Goal: Transaction & Acquisition: Purchase product/service

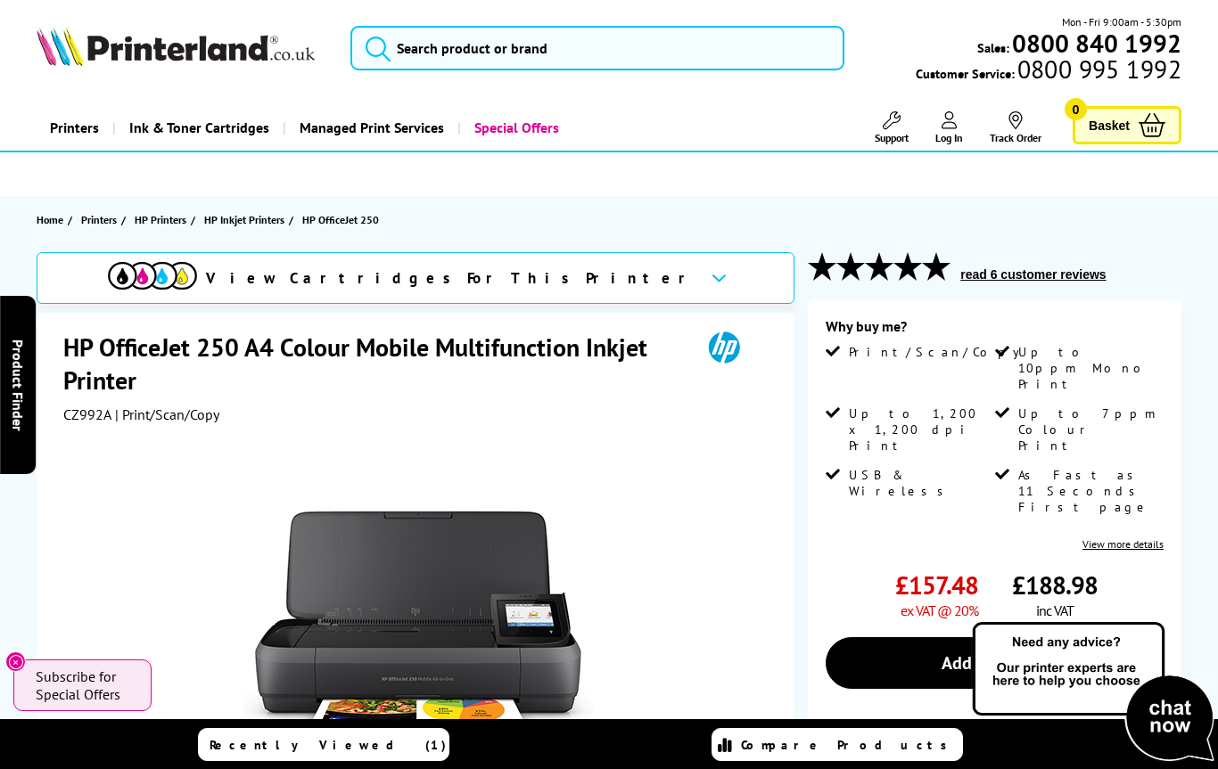
click at [581, 270] on div "View Cartridges For This Printer" at bounding box center [416, 278] width 758 height 52
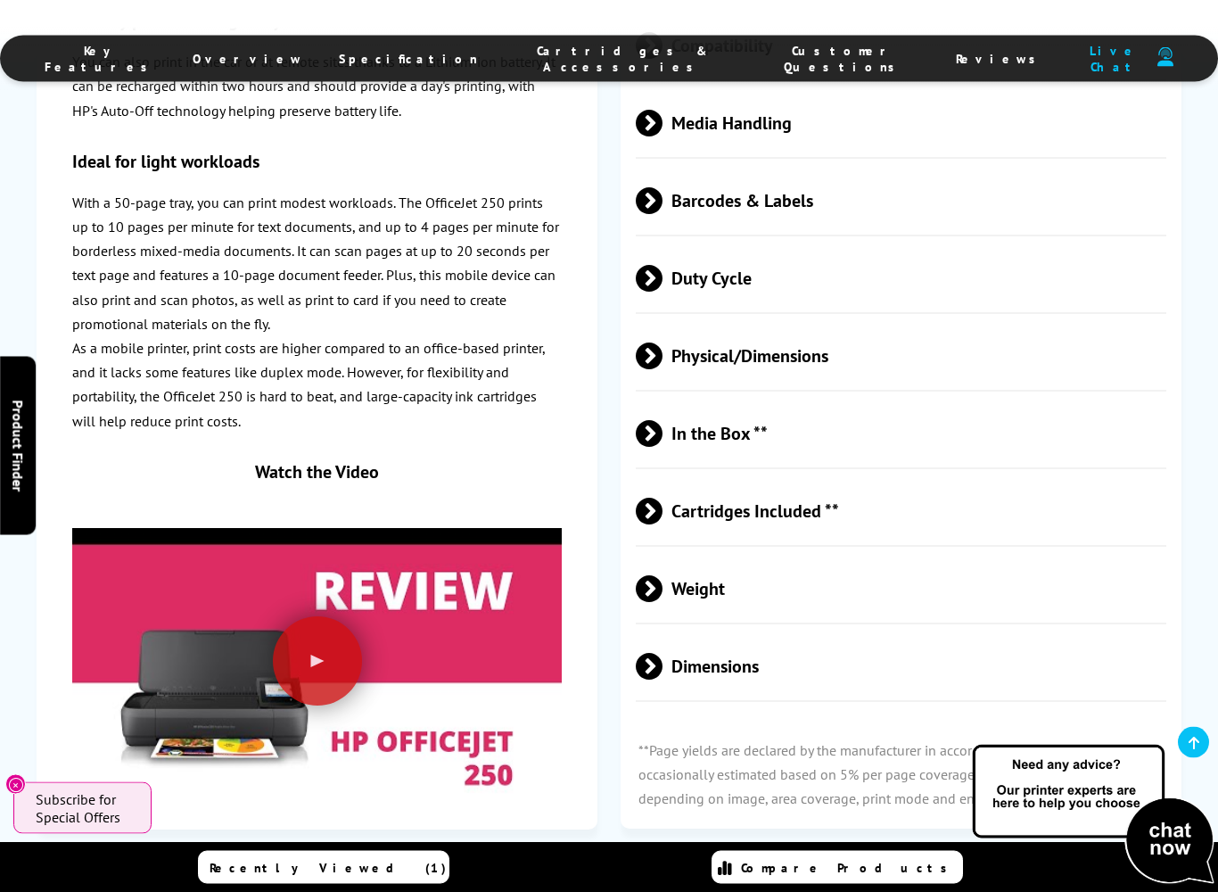
scroll to position [3477, 0]
click at [663, 545] on span "Cartridges Included **" at bounding box center [901, 511] width 531 height 67
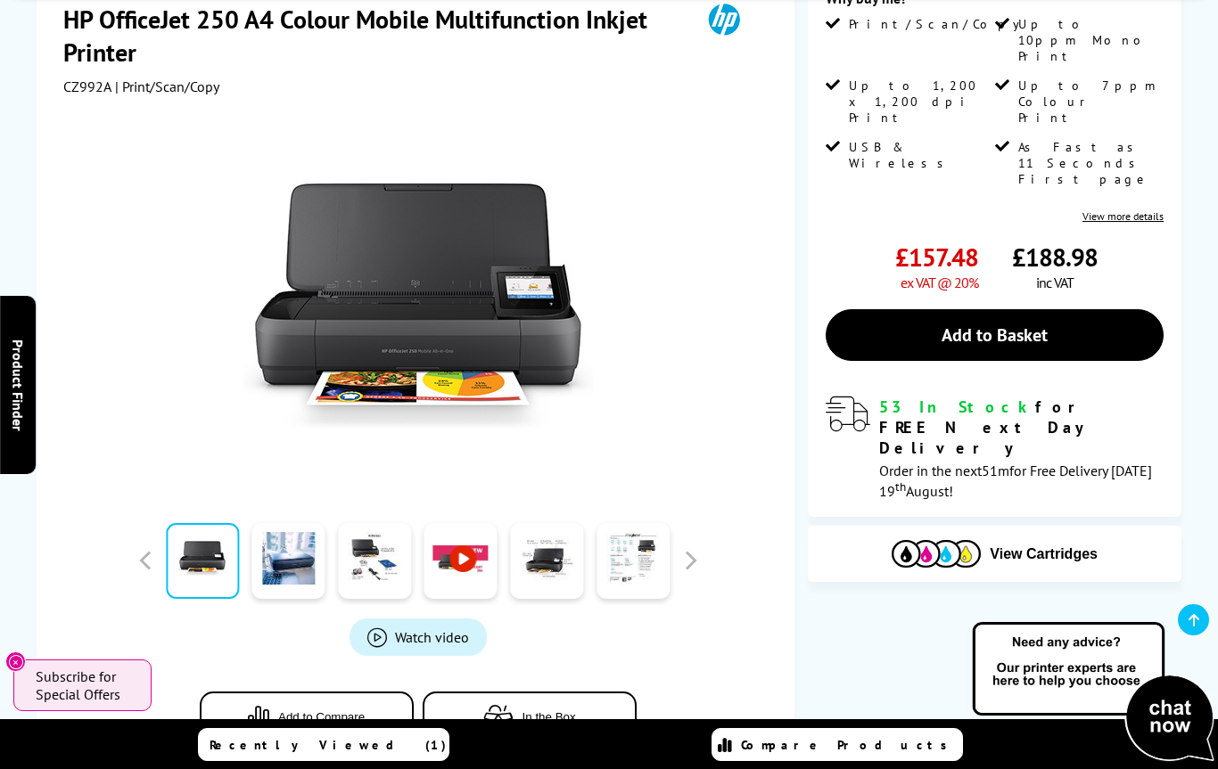
scroll to position [327, 0]
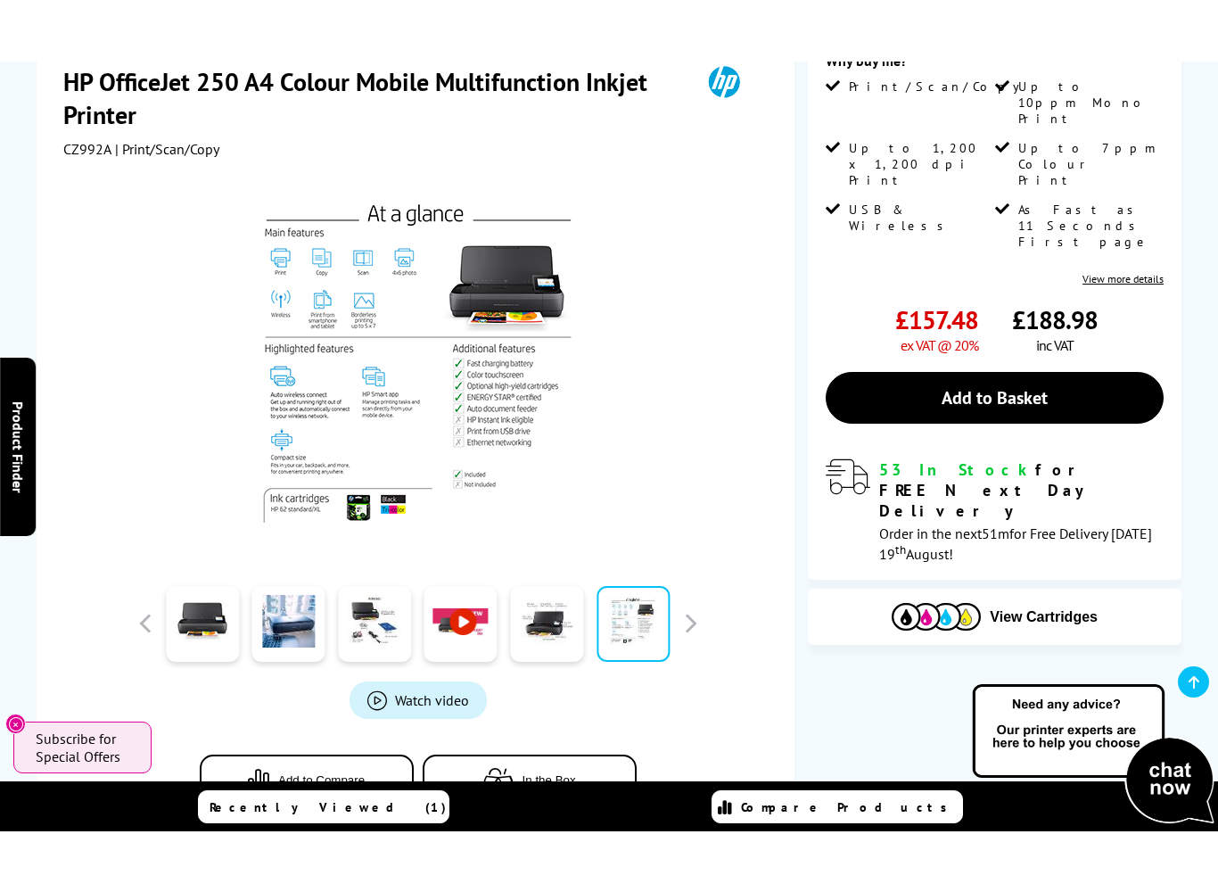
scroll to position [391, 0]
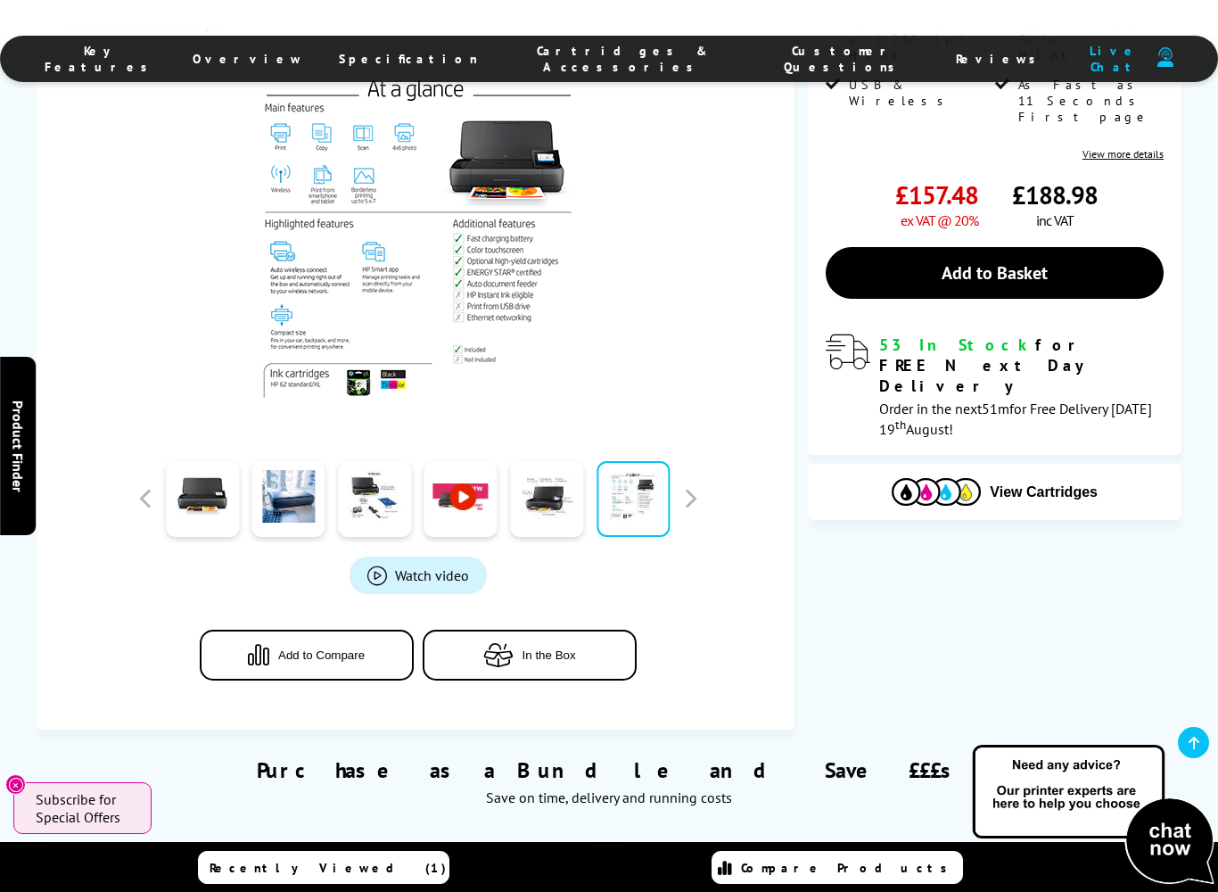
click at [580, 662] on button "In the Box" at bounding box center [530, 655] width 214 height 51
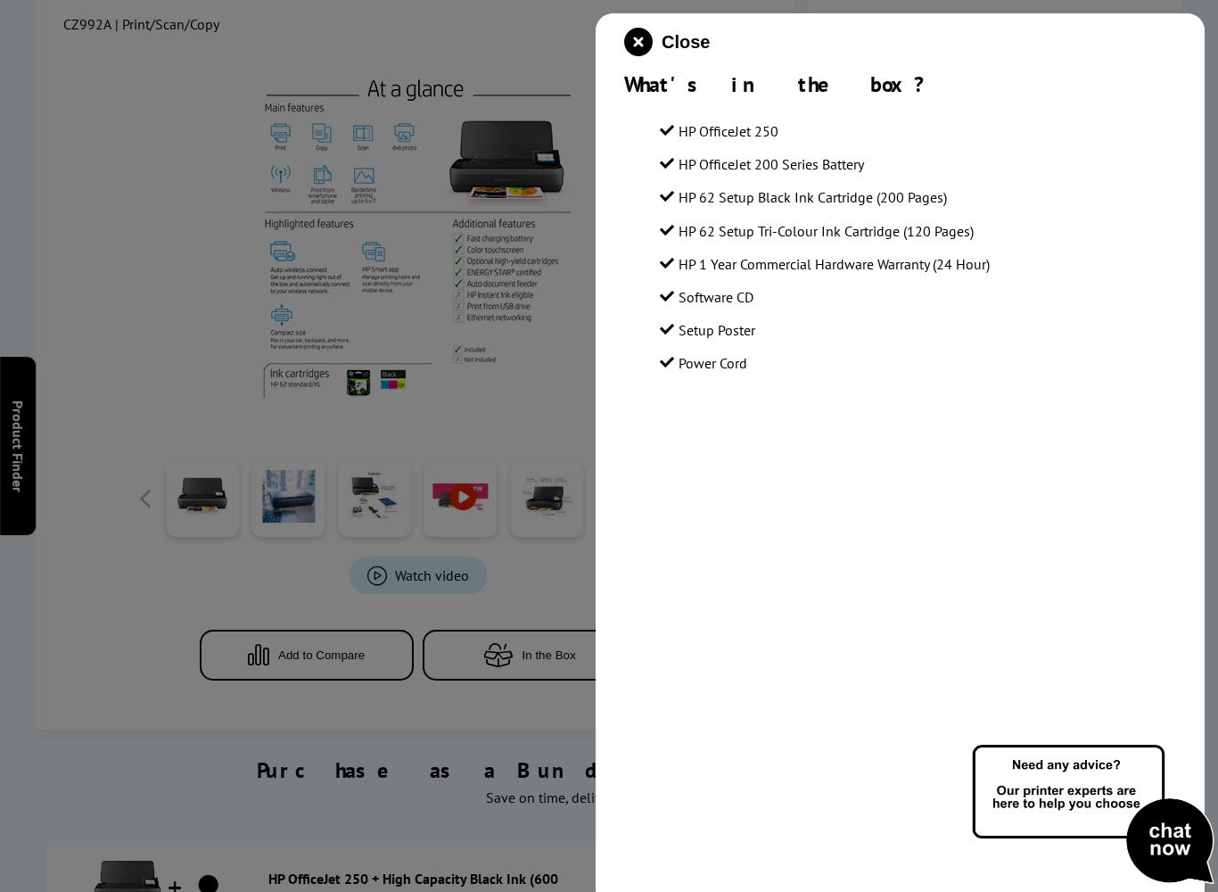
click at [644, 38] on icon "close modal" at bounding box center [638, 42] width 29 height 29
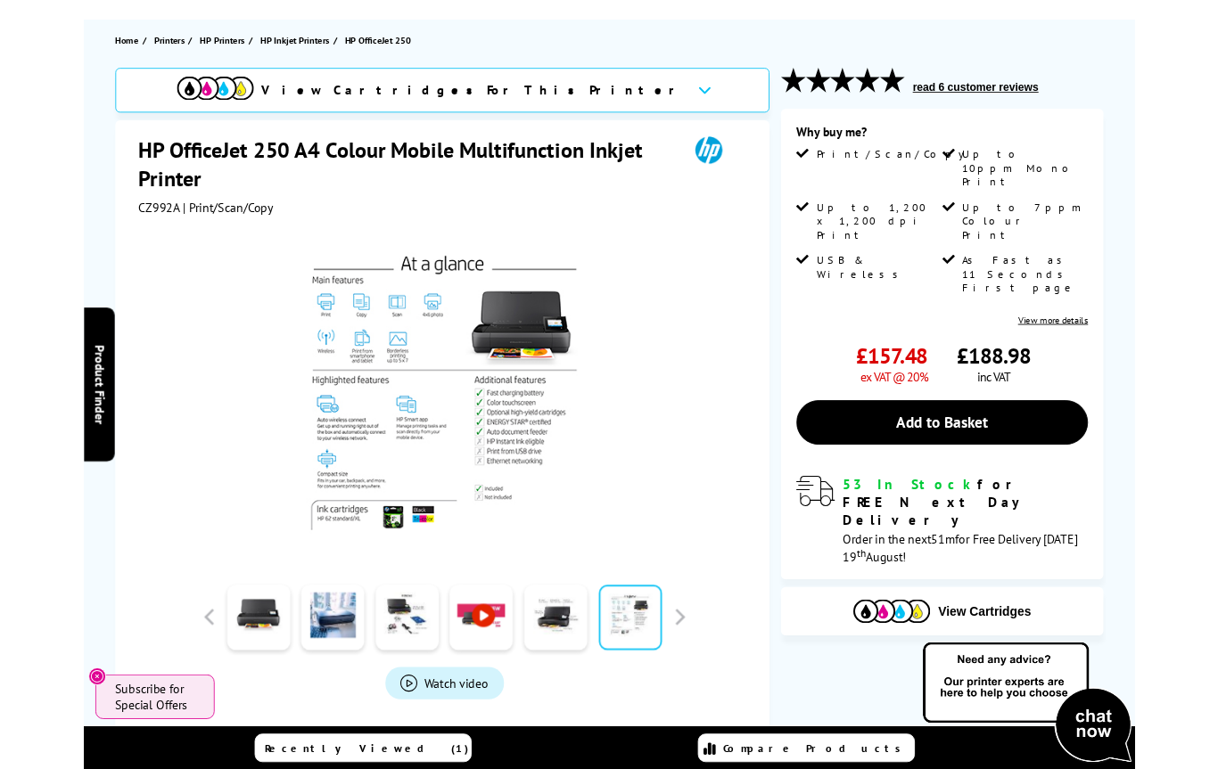
scroll to position [0, 0]
